Goal: Information Seeking & Learning: Check status

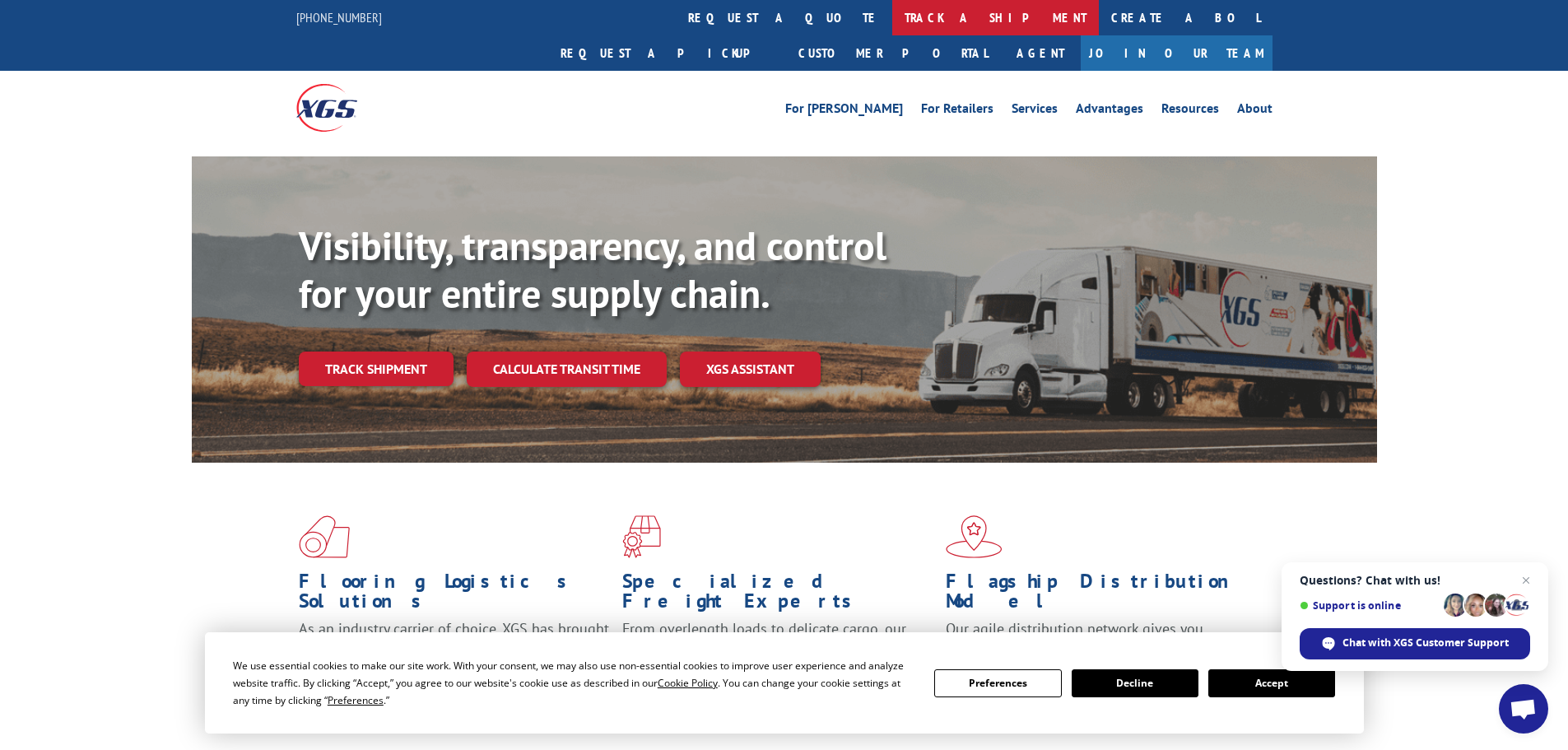
click at [892, 20] on link "track a shipment" at bounding box center [995, 17] width 206 height 36
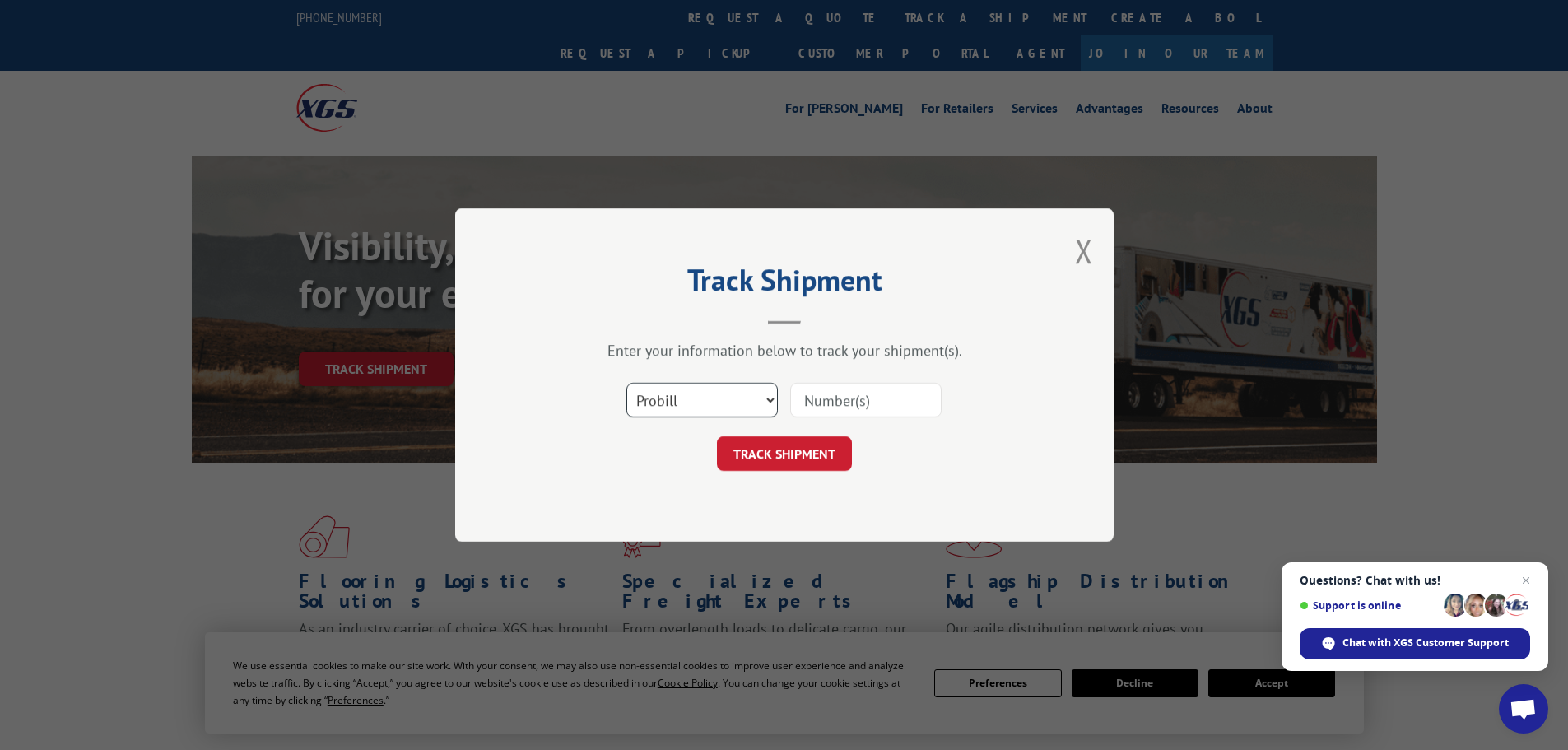
click at [690, 406] on select "Select category... Probill BOL PO" at bounding box center [702, 400] width 152 height 35
select select "po"
click at [626, 383] on select "Select category... Probill BOL PO" at bounding box center [702, 400] width 152 height 35
click at [837, 403] on input at bounding box center [866, 400] width 152 height 35
paste input "09524549"
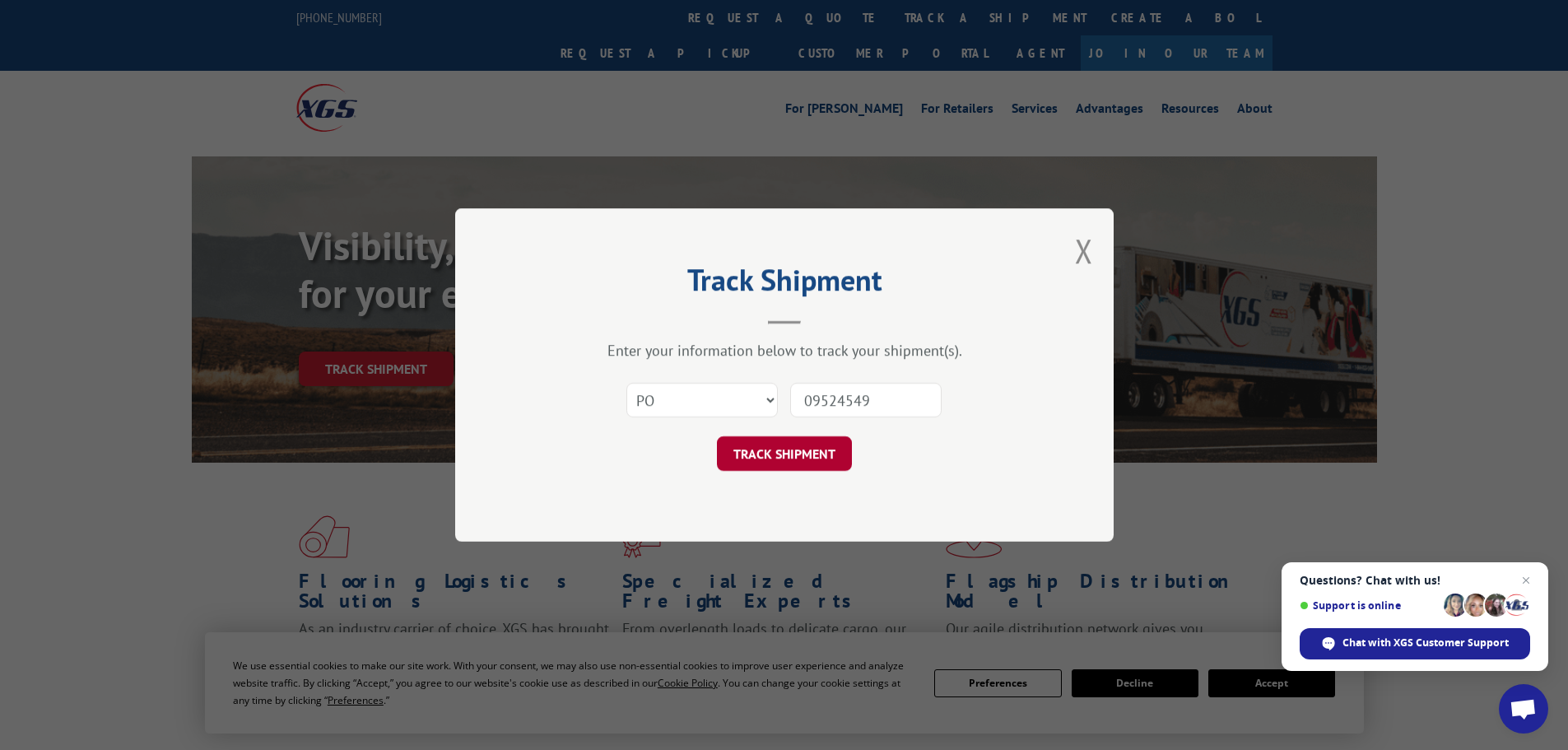
type input "09524549"
click at [815, 453] on button "TRACK SHIPMENT" at bounding box center [784, 453] width 135 height 35
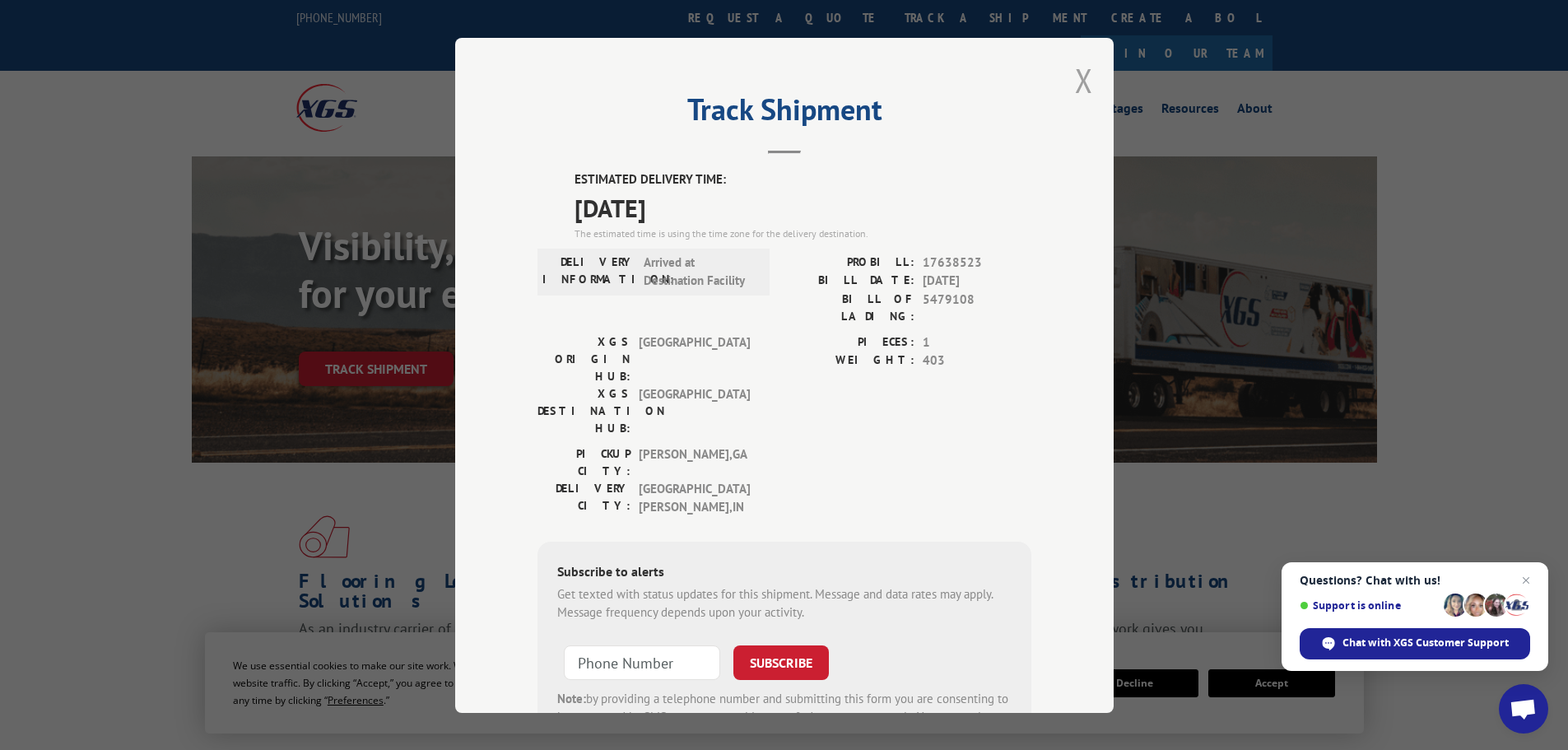
click at [1082, 82] on button "Close modal" at bounding box center [1083, 80] width 18 height 43
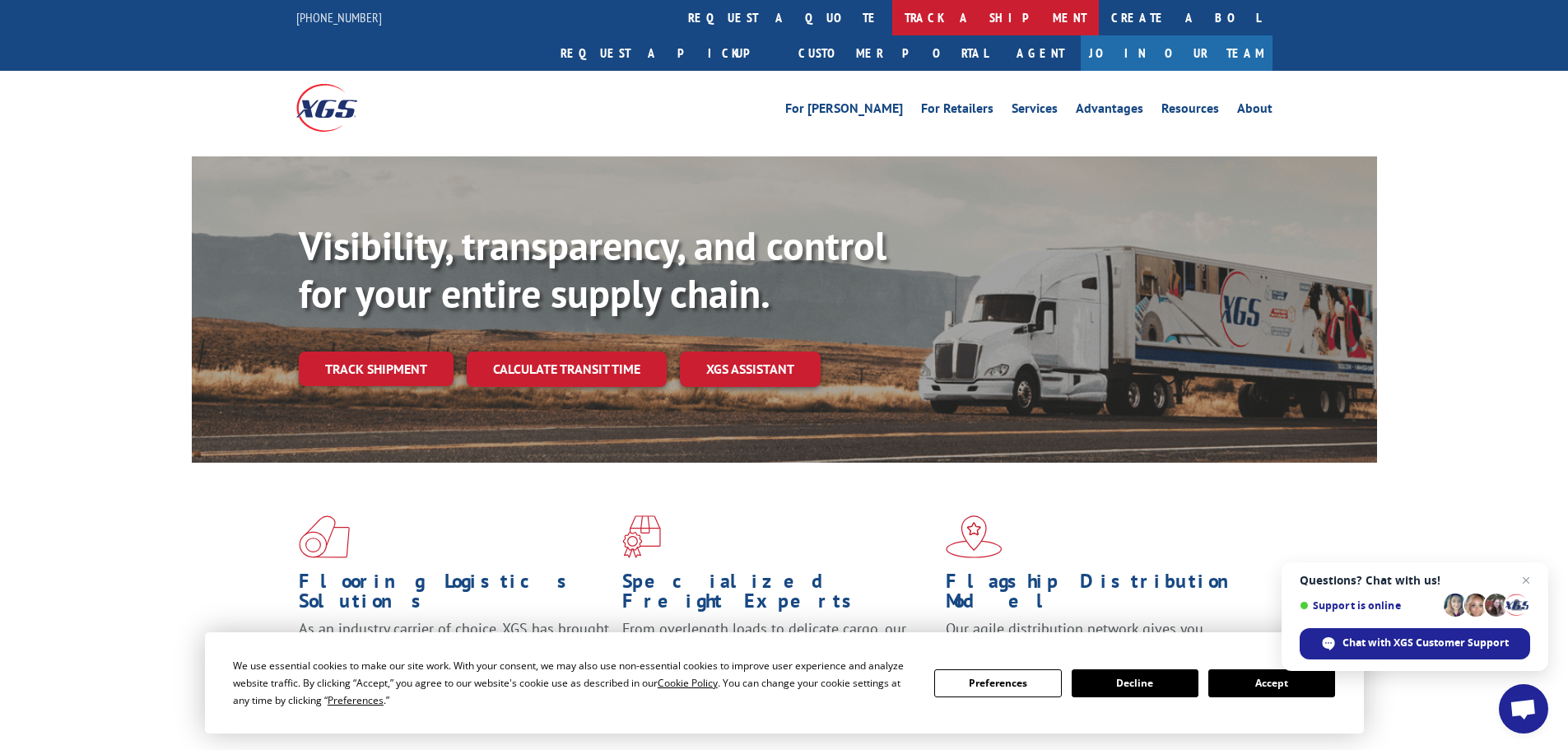
click at [892, 7] on link "track a shipment" at bounding box center [995, 17] width 206 height 36
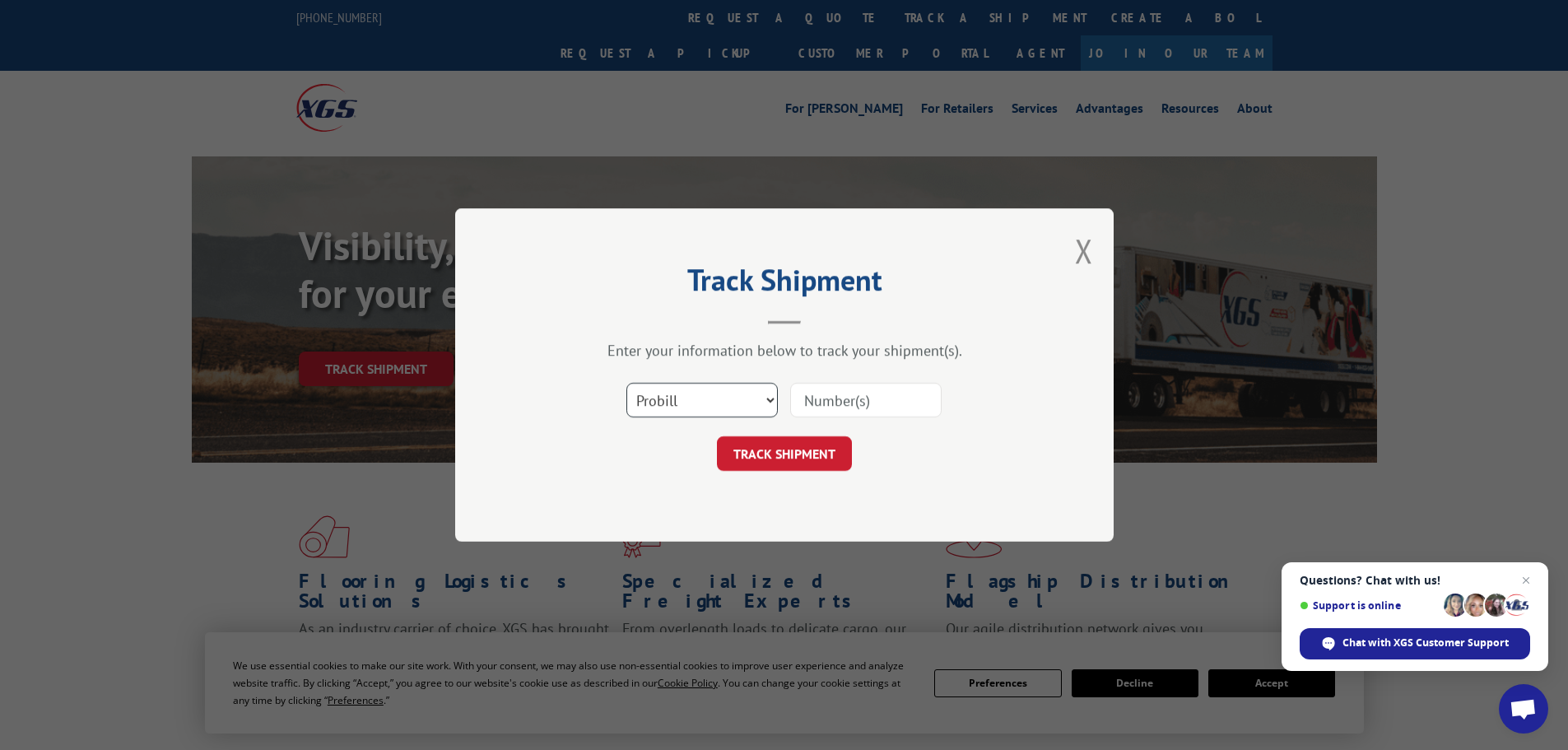
click at [723, 411] on select "Select category... Probill BOL PO" at bounding box center [702, 400] width 152 height 35
select select "po"
click at [626, 383] on select "Select category... Probill BOL PO" at bounding box center [702, 400] width 152 height 35
click at [838, 394] on input at bounding box center [866, 400] width 152 height 35
paste input "09524607"
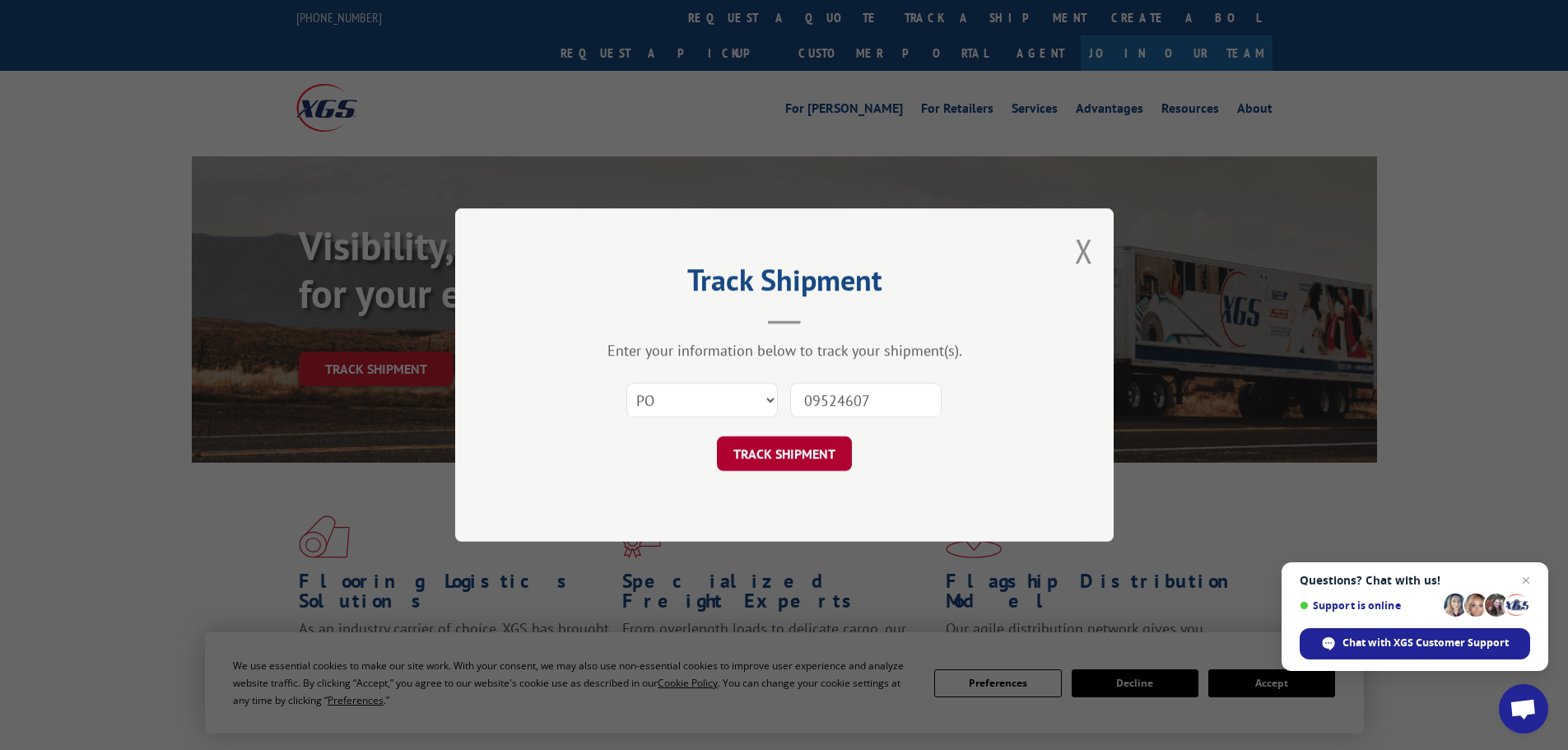
type input "09524607"
click at [832, 453] on button "TRACK SHIPMENT" at bounding box center [784, 453] width 135 height 35
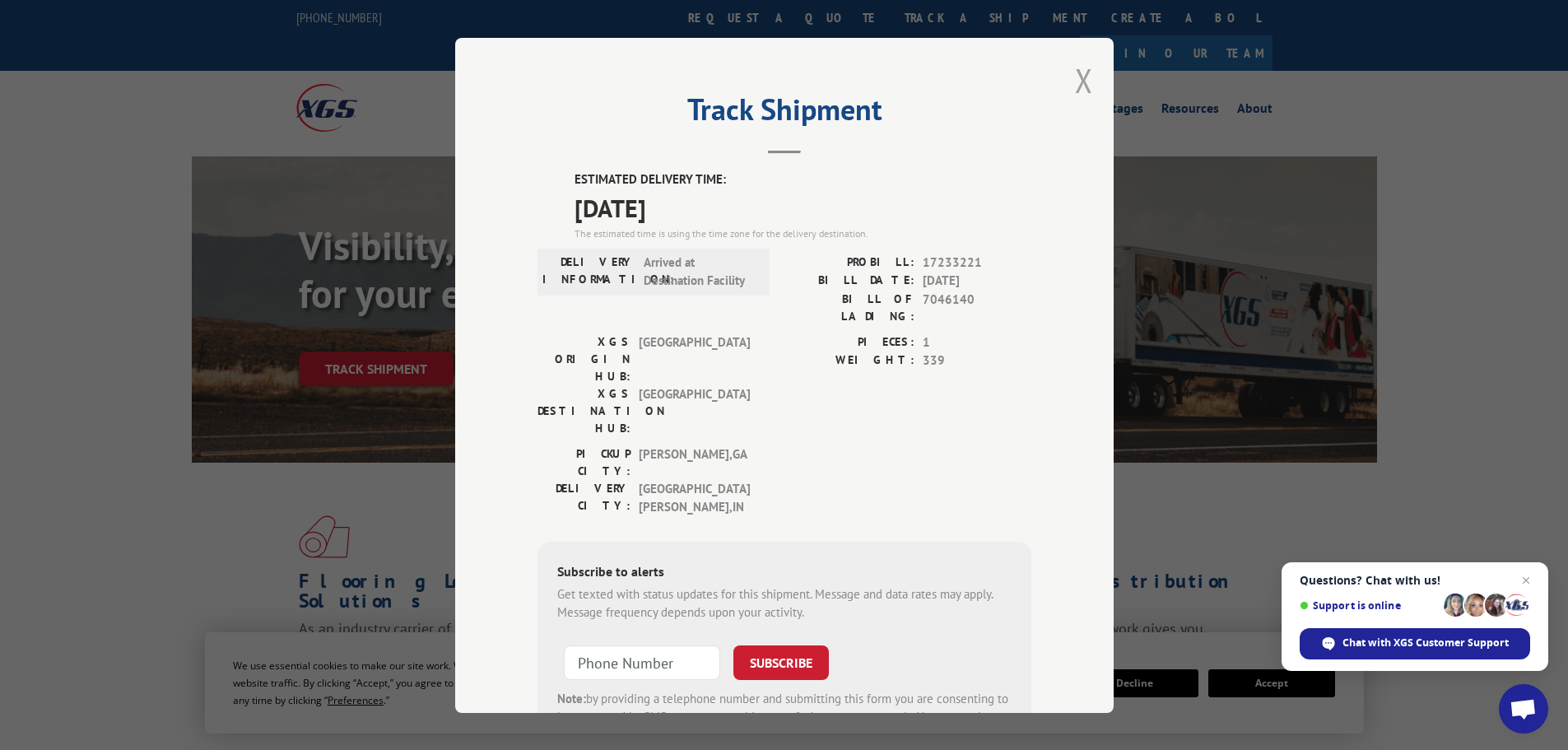
click at [1078, 79] on button "Close modal" at bounding box center [1083, 80] width 18 height 43
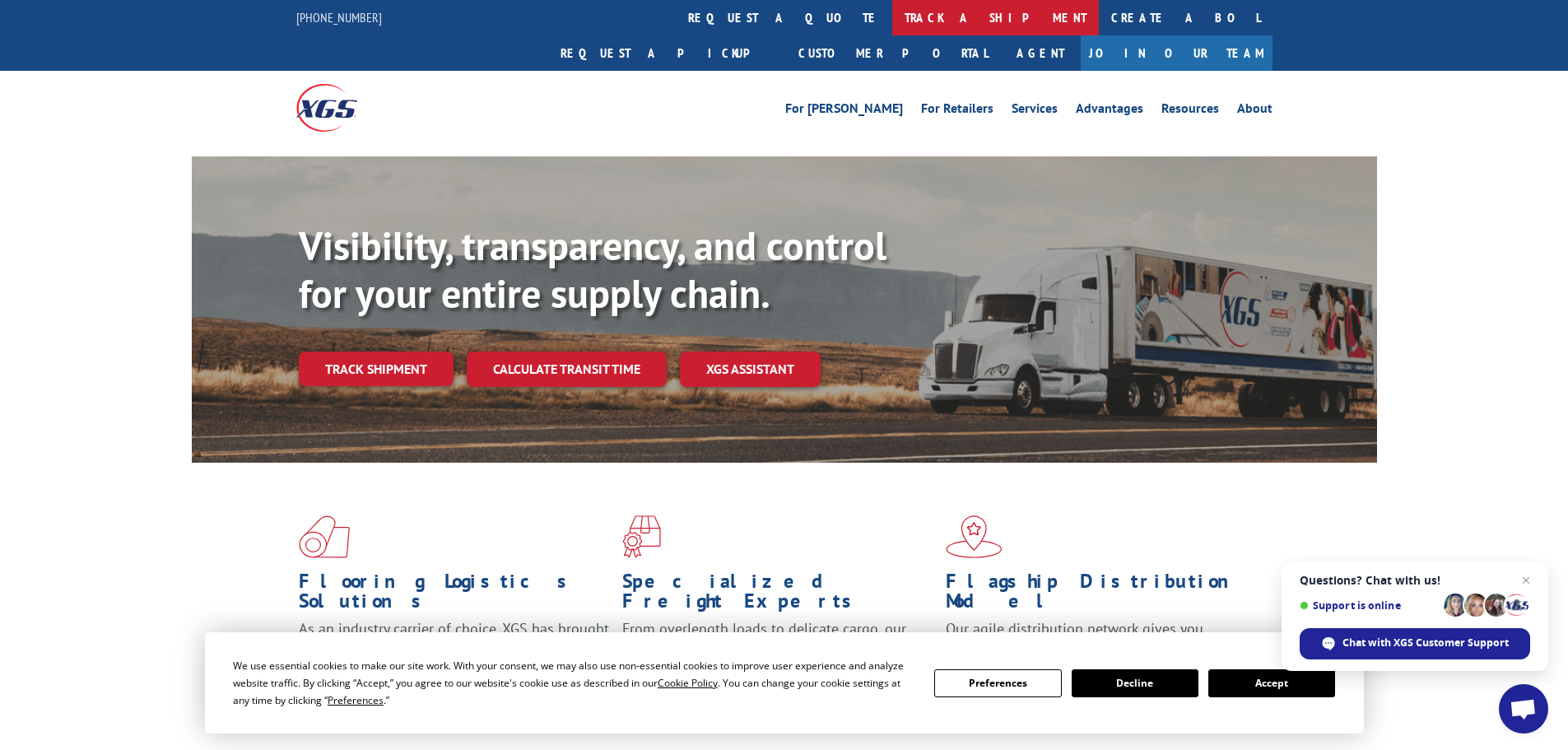
click at [892, 21] on link "track a shipment" at bounding box center [995, 17] width 206 height 36
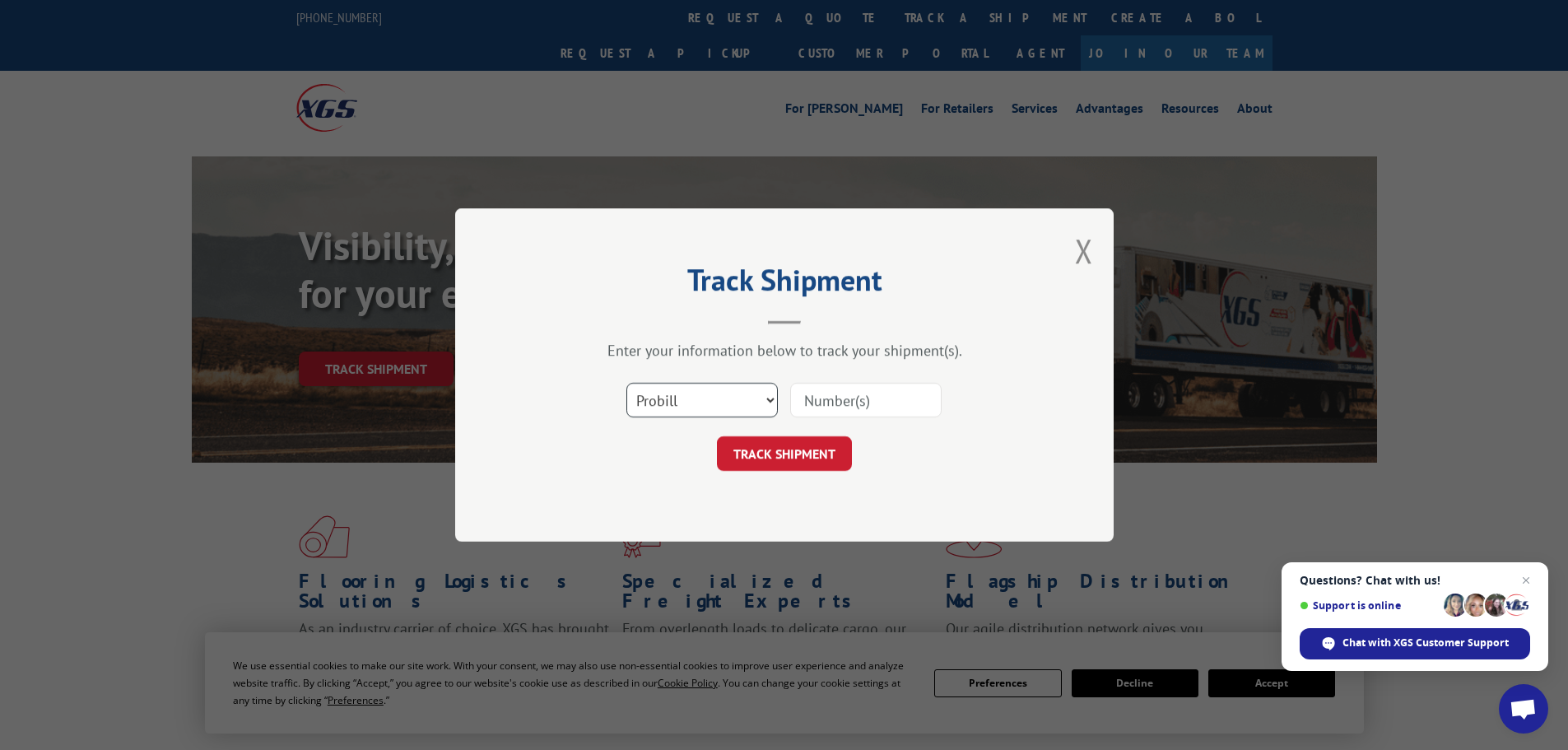
click at [715, 394] on select "Select category... Probill BOL PO" at bounding box center [702, 400] width 152 height 35
select select "po"
click at [626, 383] on select "Select category... Probill BOL PO" at bounding box center [702, 400] width 152 height 35
click at [823, 399] on input at bounding box center [866, 400] width 152 height 35
paste input "09524548"
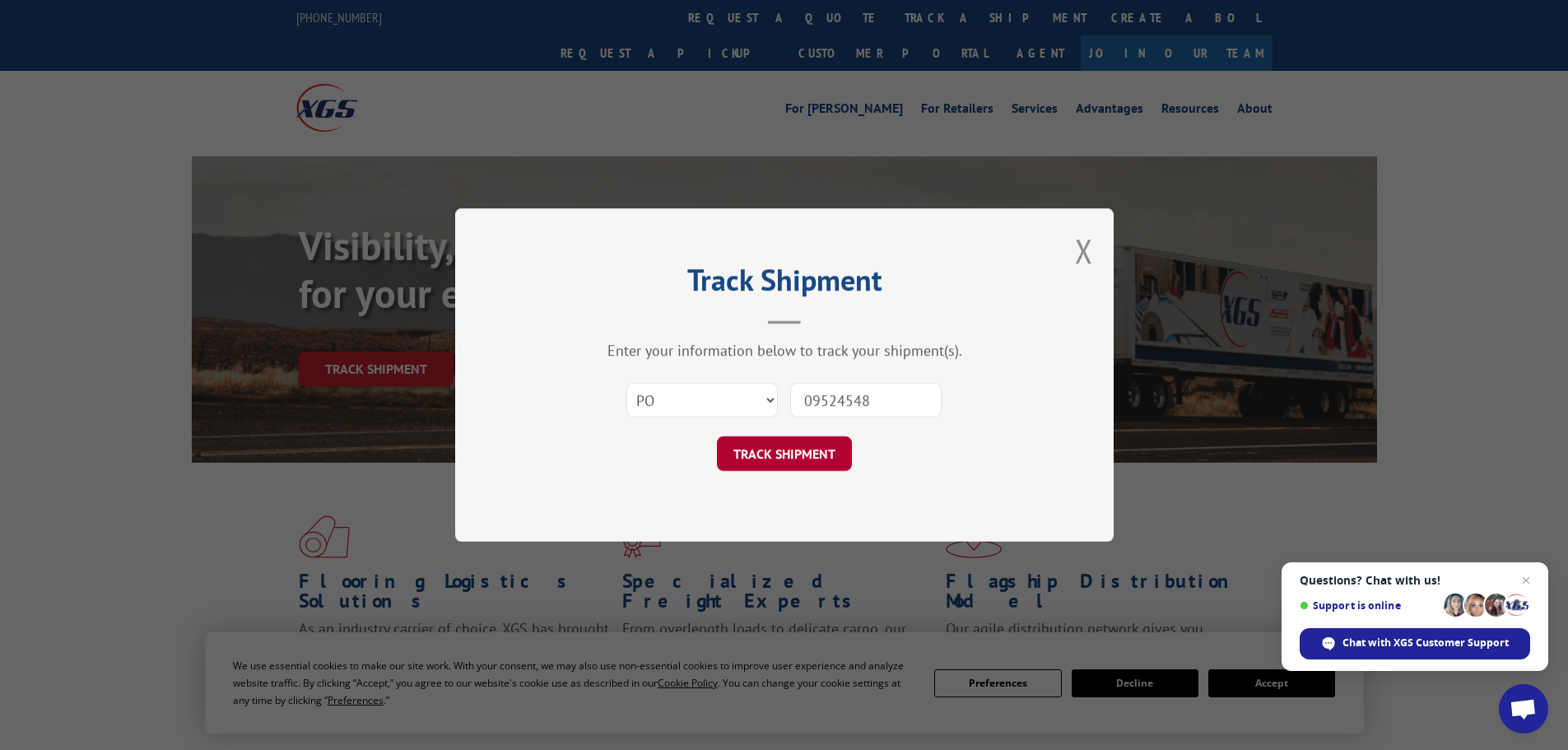
type input "09524548"
click at [820, 466] on button "TRACK SHIPMENT" at bounding box center [784, 453] width 135 height 35
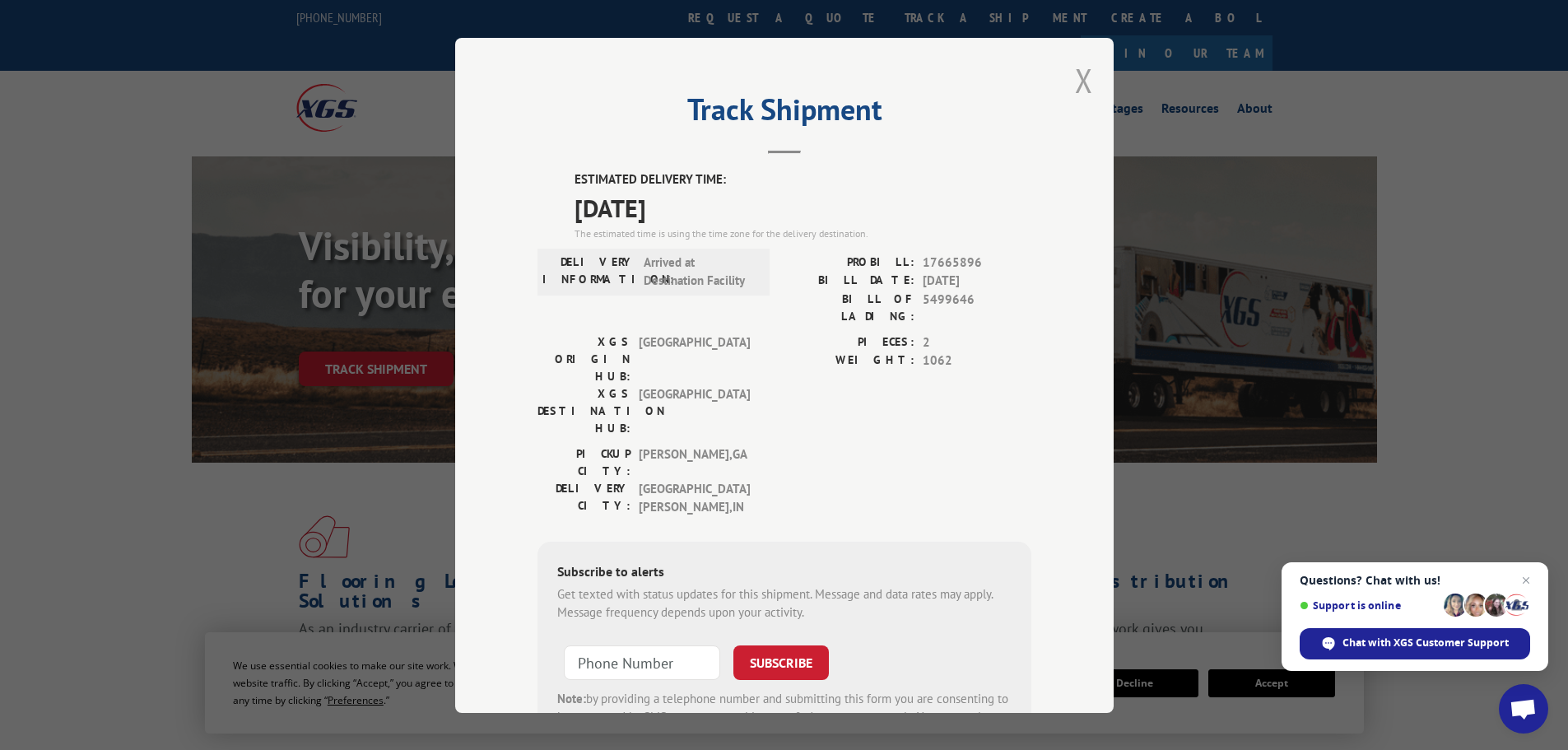
click at [1076, 81] on button "Close modal" at bounding box center [1083, 80] width 18 height 43
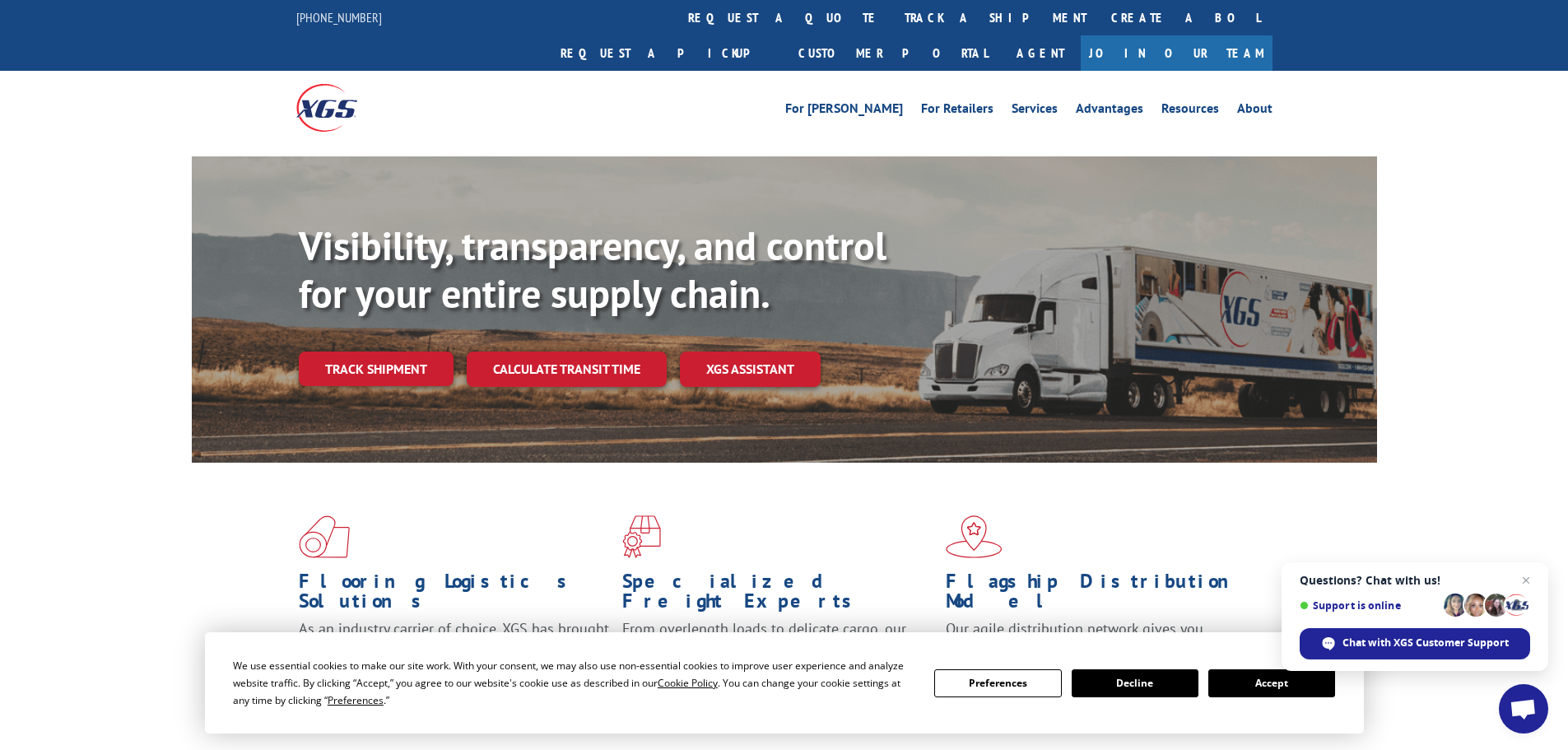
click at [892, 16] on link "track a shipment" at bounding box center [995, 17] width 206 height 36
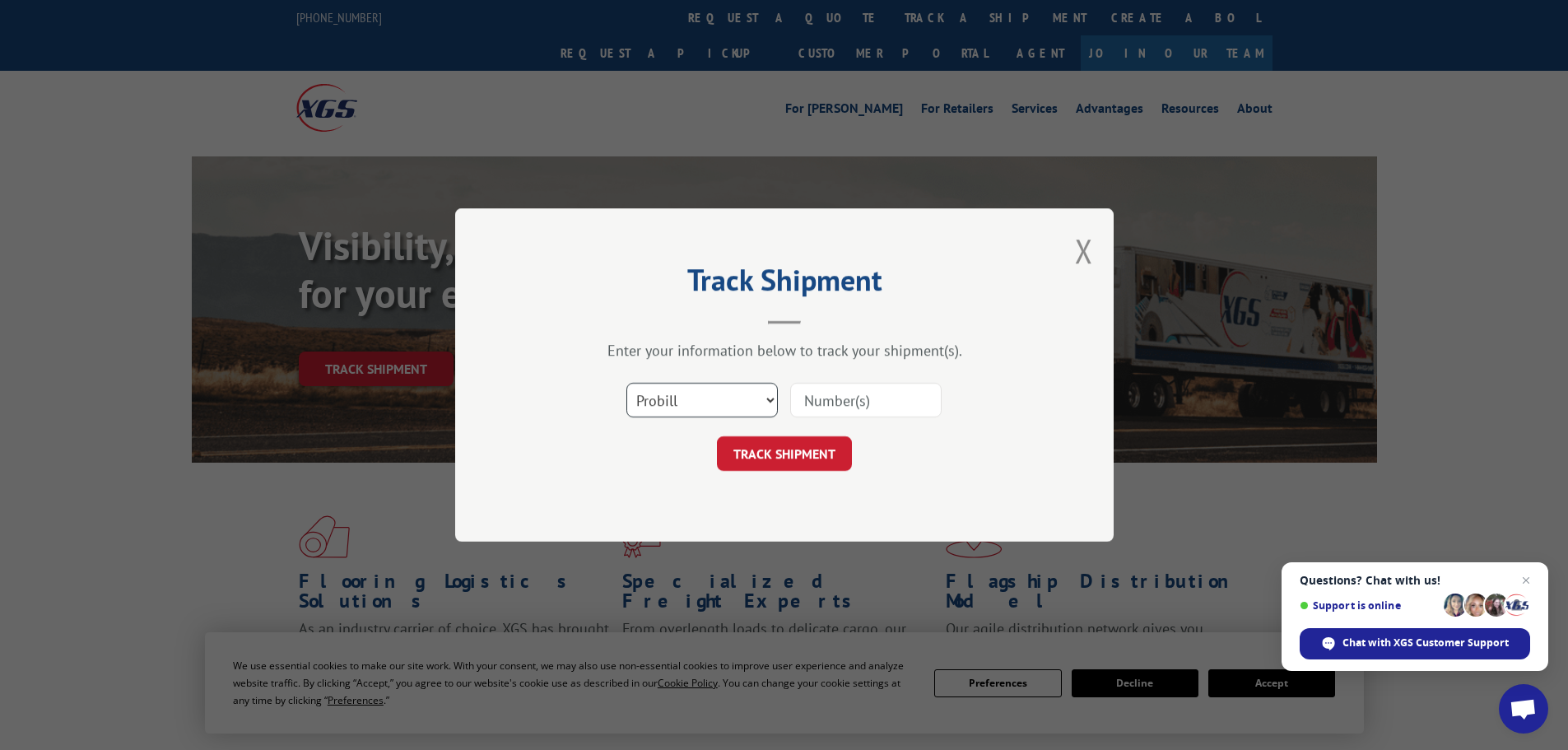
click at [733, 406] on select "Select category... Probill BOL PO" at bounding box center [702, 400] width 152 height 35
select select "po"
click at [626, 383] on select "Select category... Probill BOL PO" at bounding box center [702, 400] width 152 height 35
click at [827, 404] on input at bounding box center [866, 400] width 152 height 35
paste input "09524585"
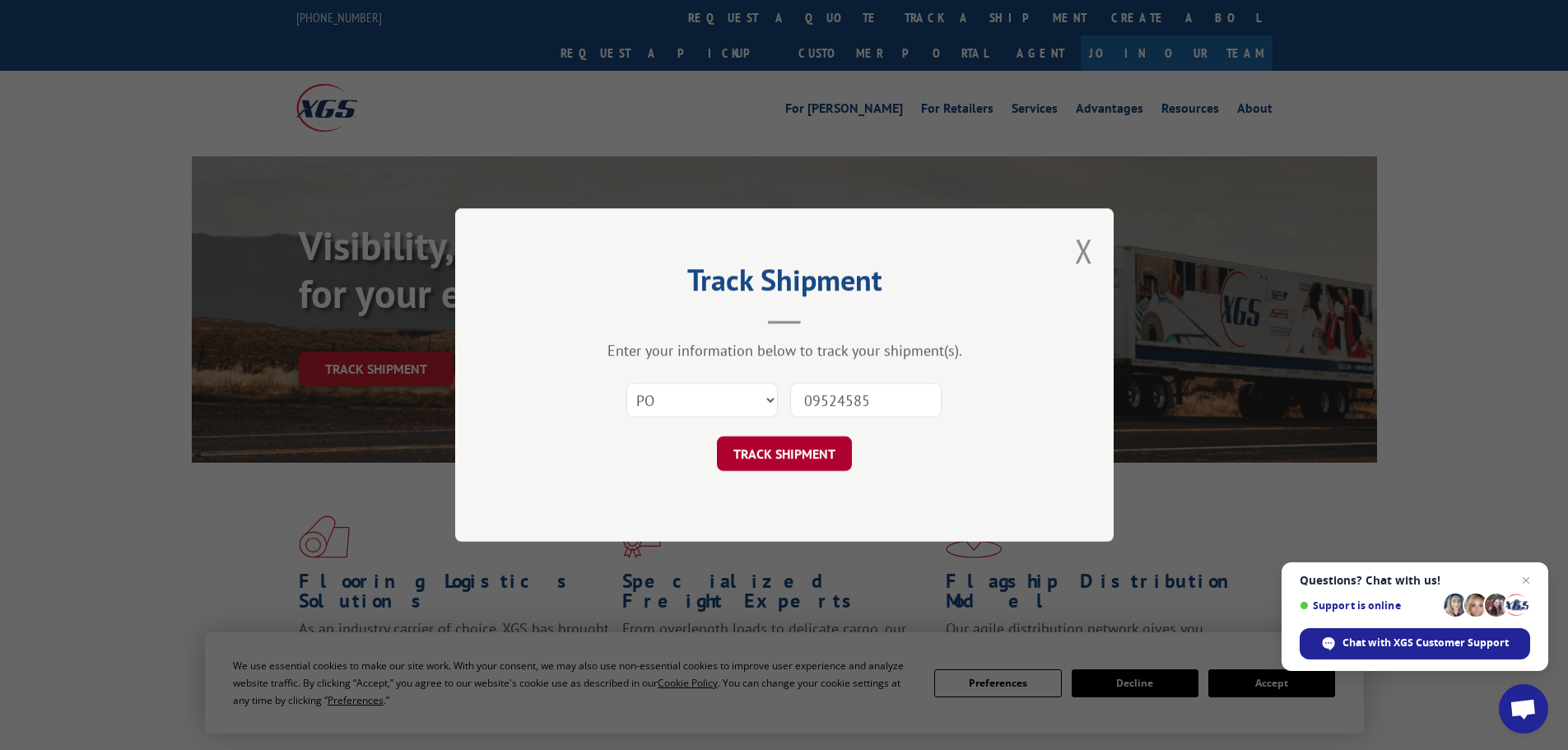
type input "09524585"
click at [832, 458] on button "TRACK SHIPMENT" at bounding box center [784, 453] width 135 height 35
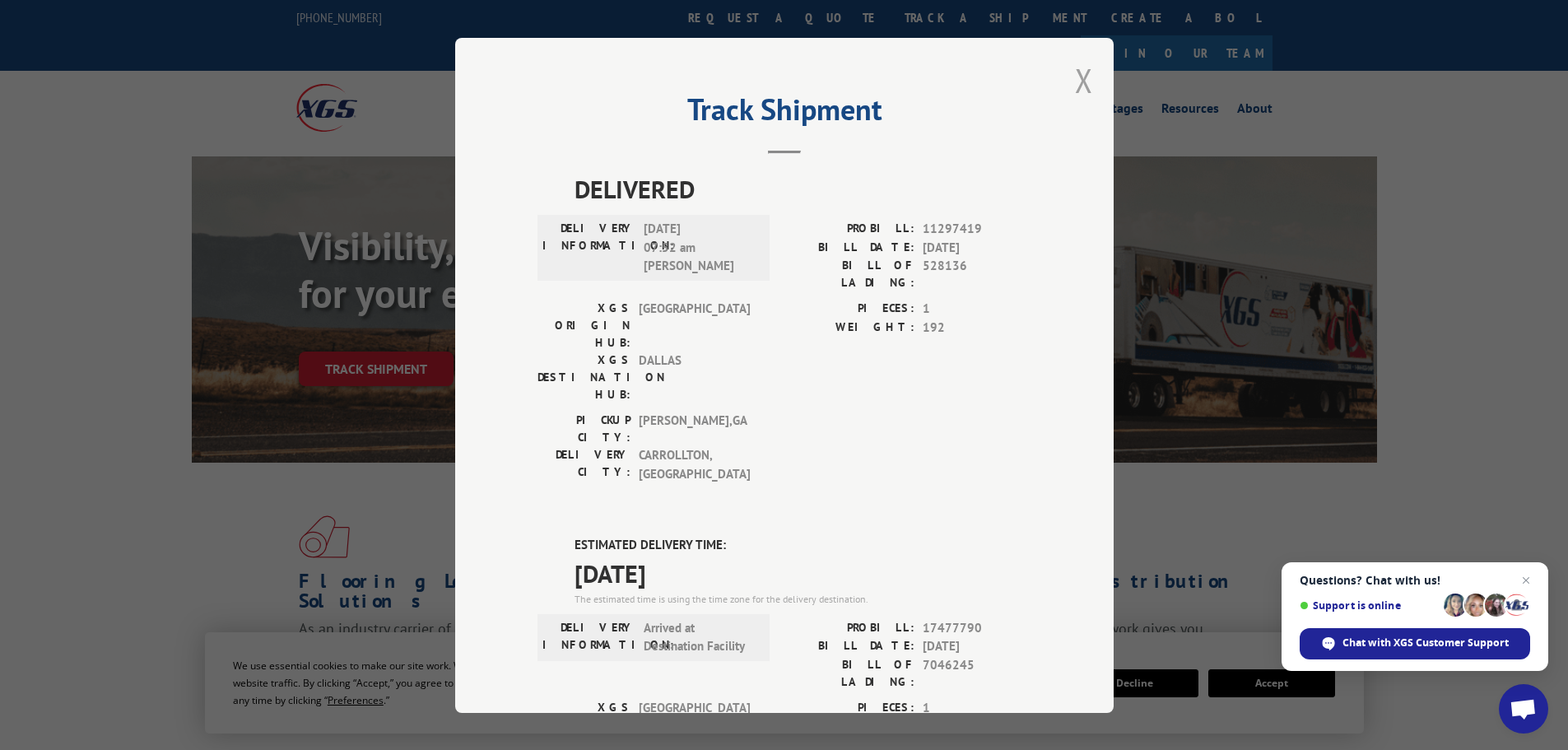
click at [1079, 85] on button "Close modal" at bounding box center [1083, 80] width 18 height 43
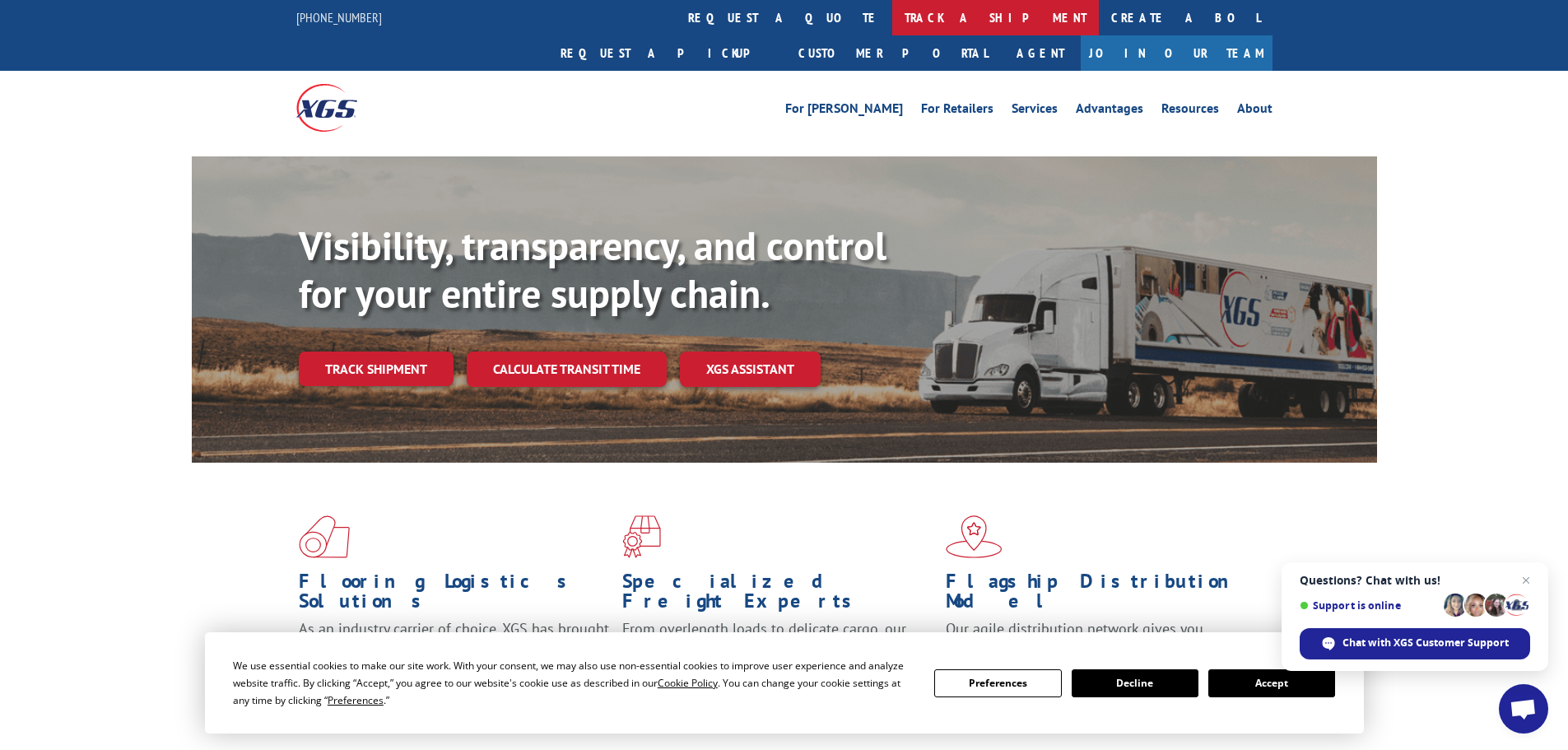
click at [892, 19] on link "track a shipment" at bounding box center [995, 17] width 206 height 36
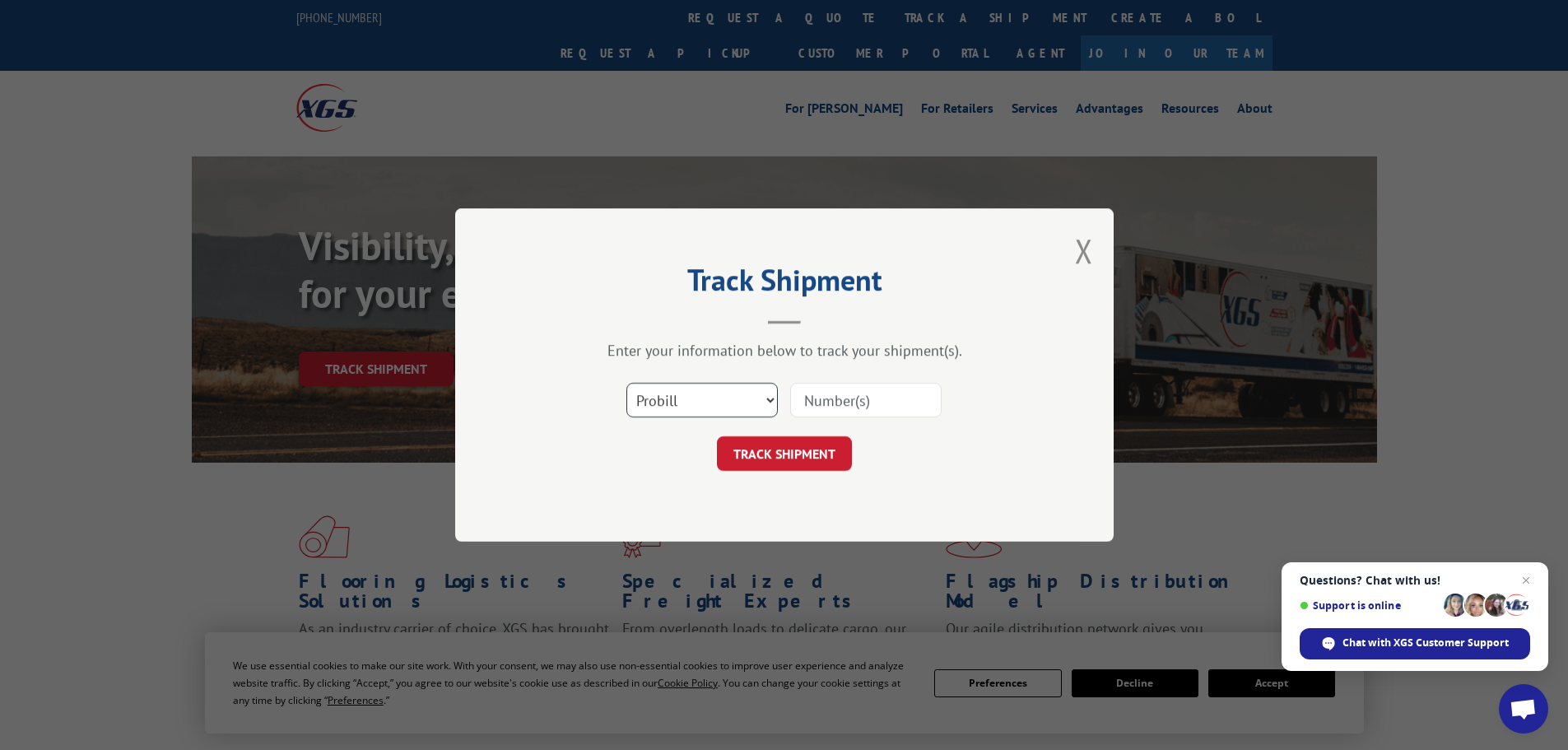
click at [683, 386] on select "Select category... Probill BOL PO" at bounding box center [702, 400] width 152 height 35
select select "po"
click at [626, 383] on select "Select category... Probill BOL PO" at bounding box center [702, 400] width 152 height 35
click at [869, 396] on input at bounding box center [866, 400] width 152 height 35
type input "09524569"
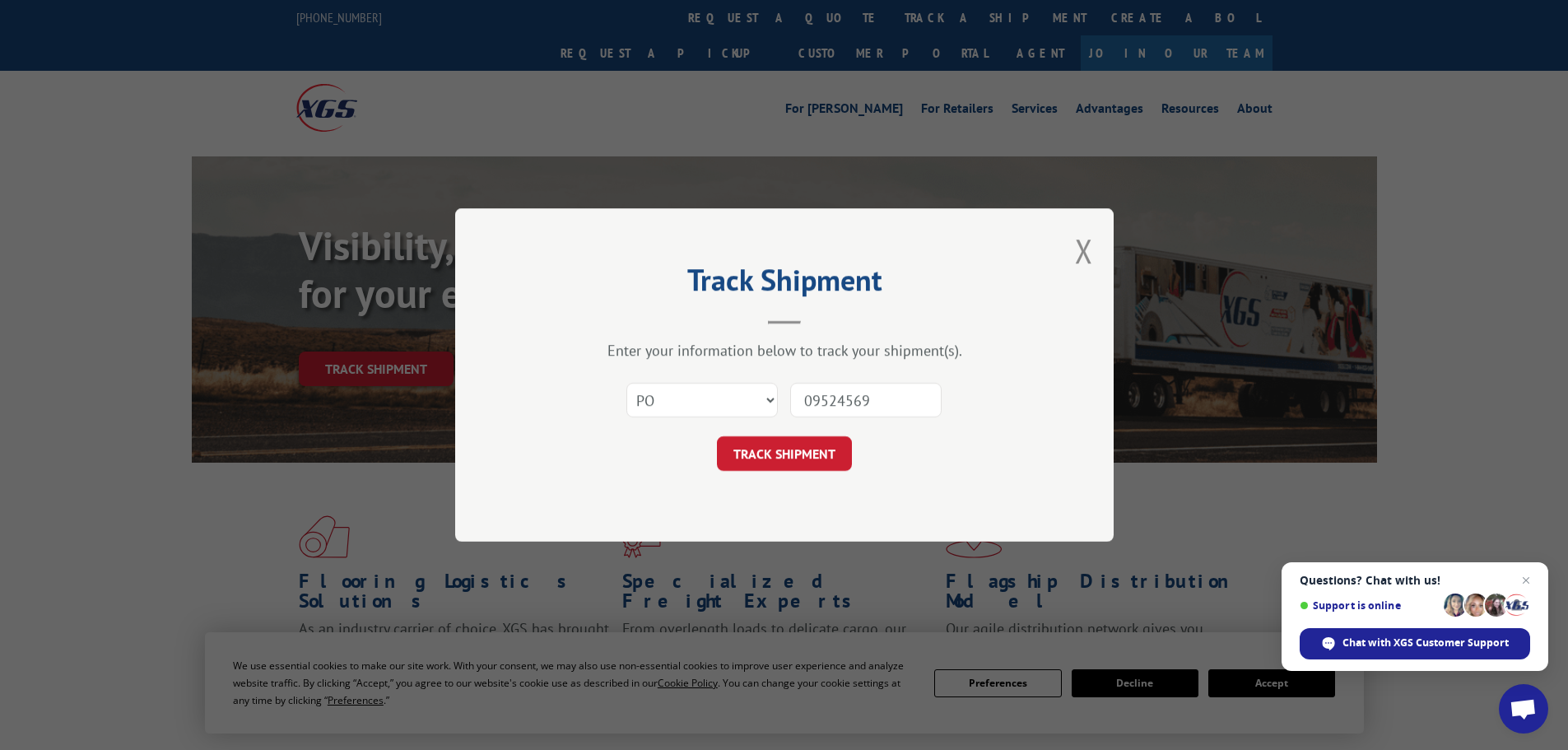
click button "TRACK SHIPMENT" at bounding box center [784, 453] width 135 height 35
